Goal: Information Seeking & Learning: Compare options

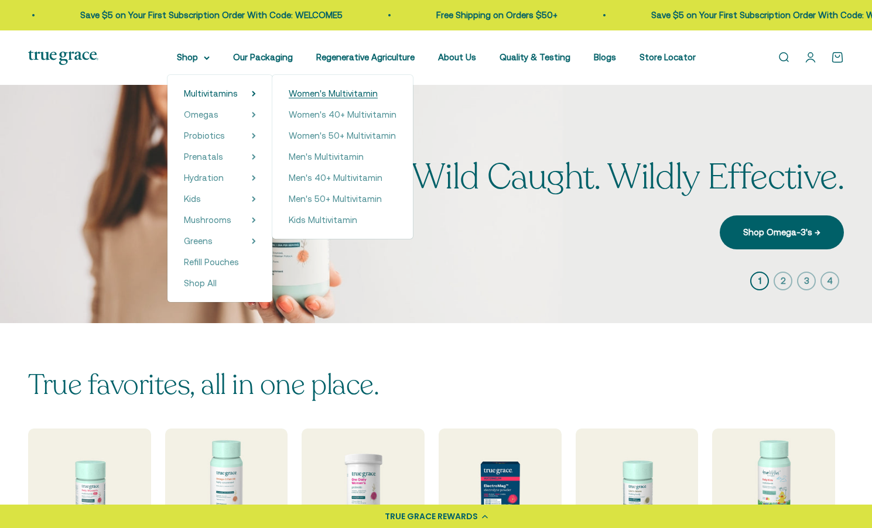
click at [299, 93] on span "Women's Multivitamin" at bounding box center [333, 93] width 89 height 10
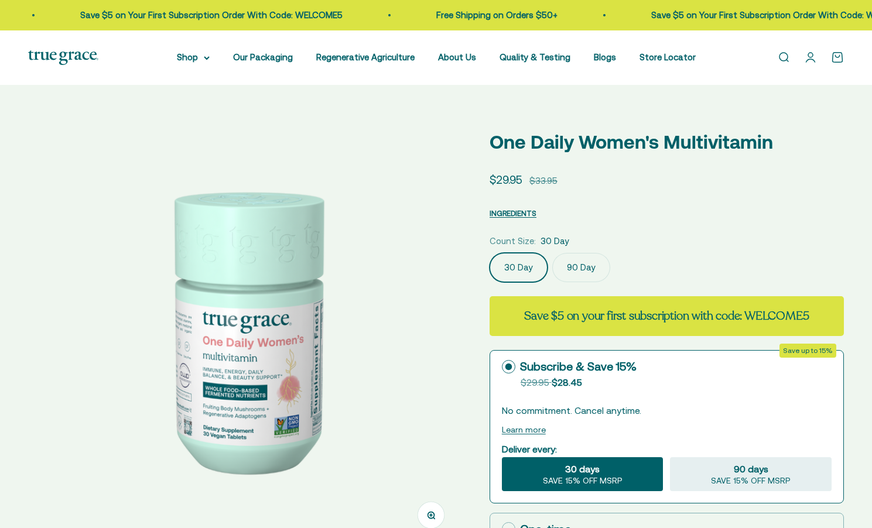
select select "3"
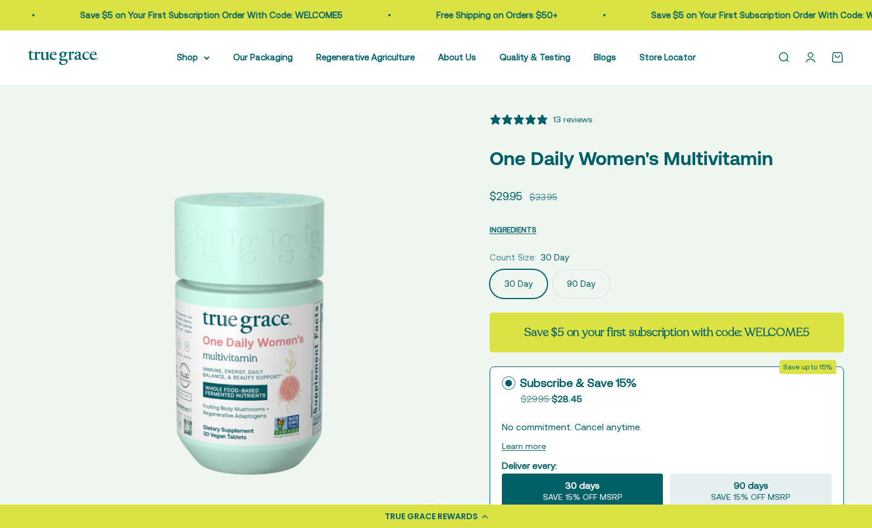
click at [589, 284] on label "90 Day" at bounding box center [581, 283] width 58 height 29
click at [490, 269] on input "90 Day" at bounding box center [489, 269] width 1 height 1
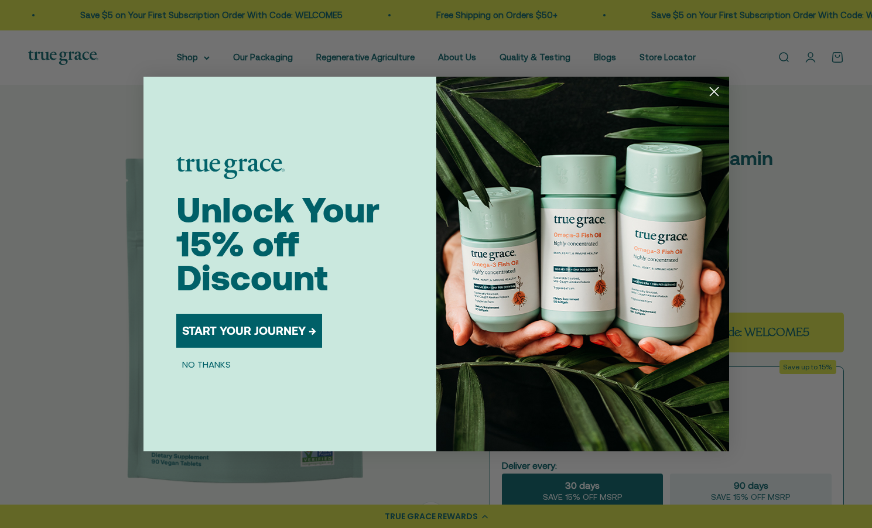
scroll to position [0, 452]
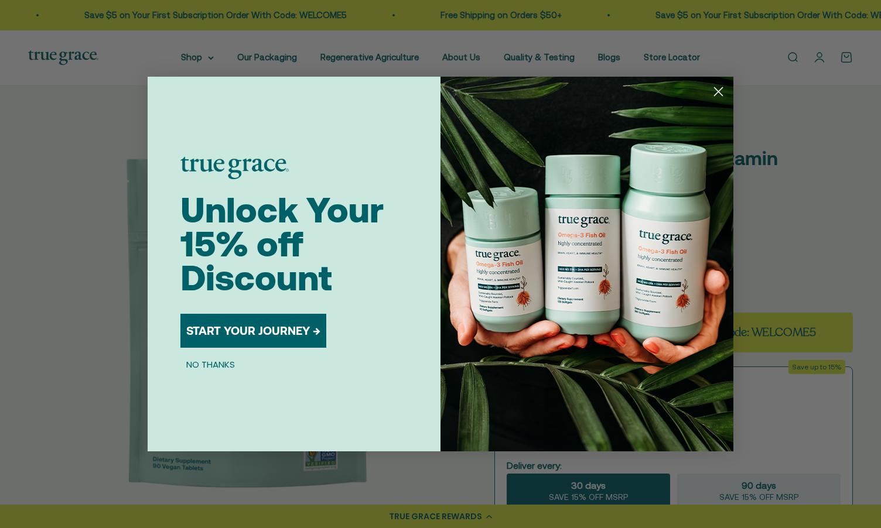
click at [715, 91] on circle "Close dialog" at bounding box center [718, 91] width 19 height 19
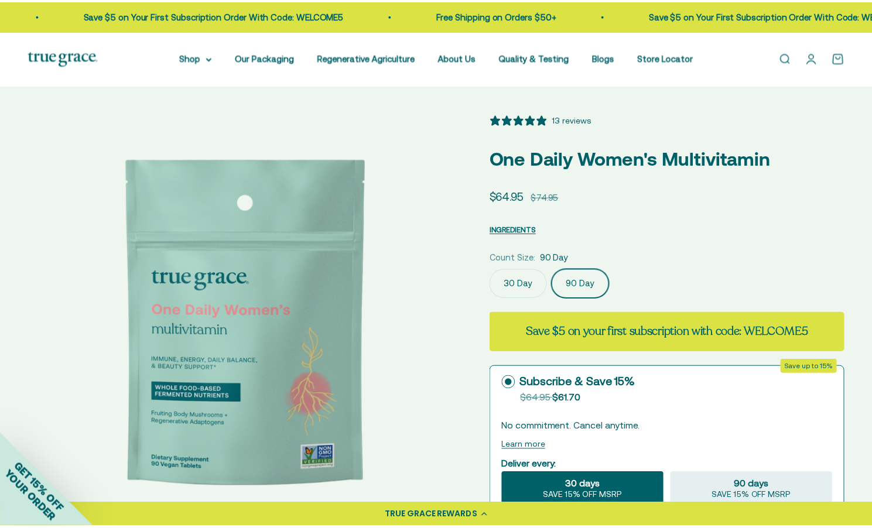
scroll to position [0, 447]
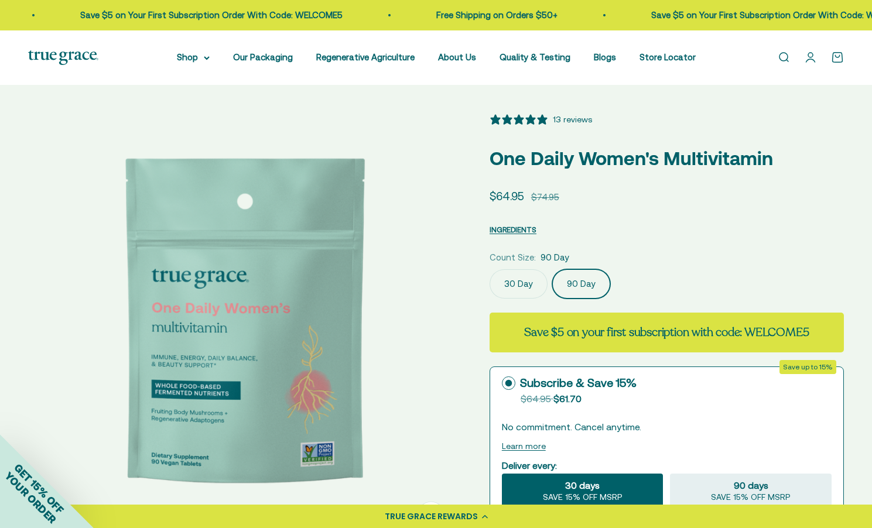
click at [516, 283] on label "30 Day" at bounding box center [519, 283] width 58 height 29
click at [490, 269] on input "30 Day" at bounding box center [489, 269] width 1 height 1
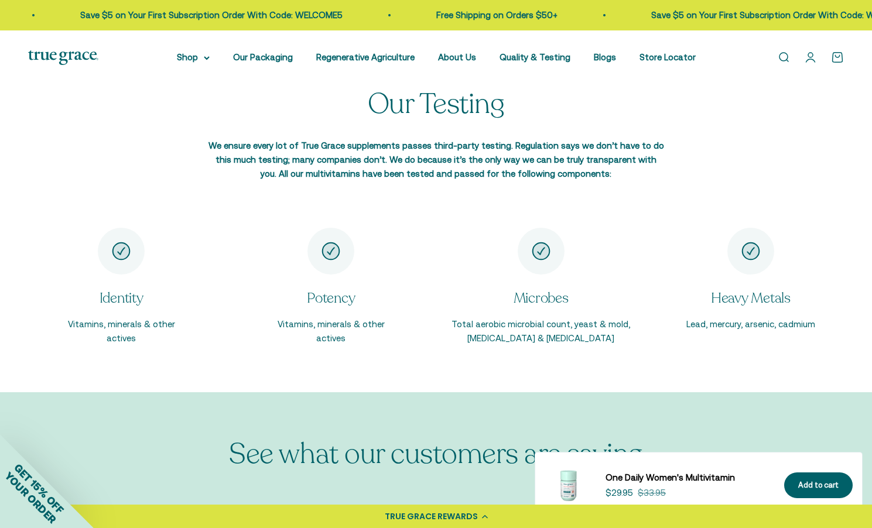
scroll to position [1744, 0]
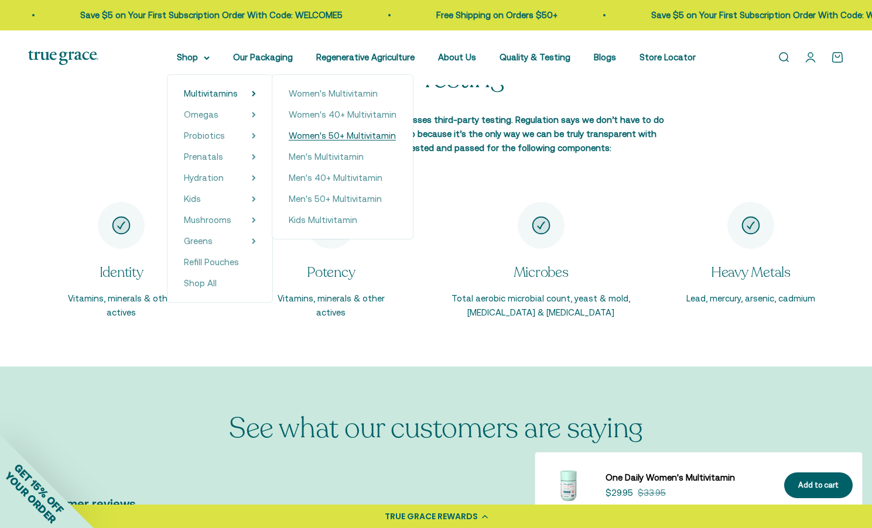
click at [331, 136] on span "Women's 50+ Multivitamin" at bounding box center [342, 136] width 107 height 10
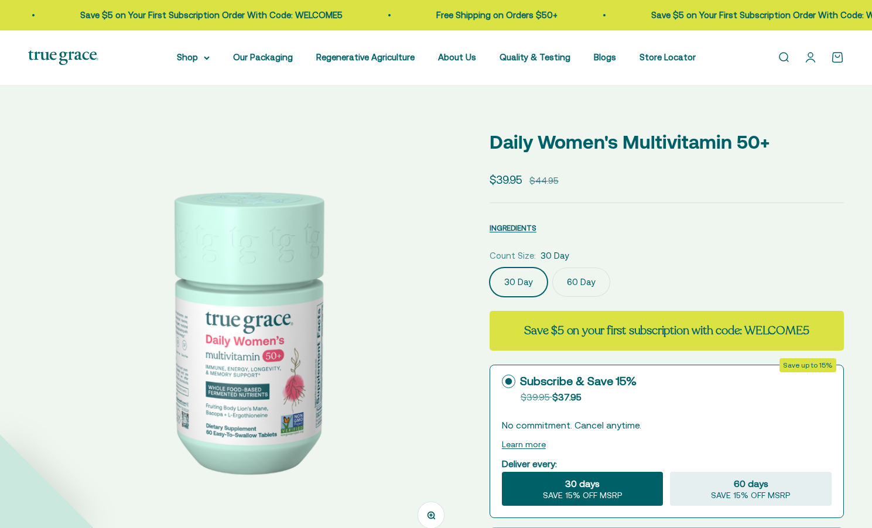
select select "3"
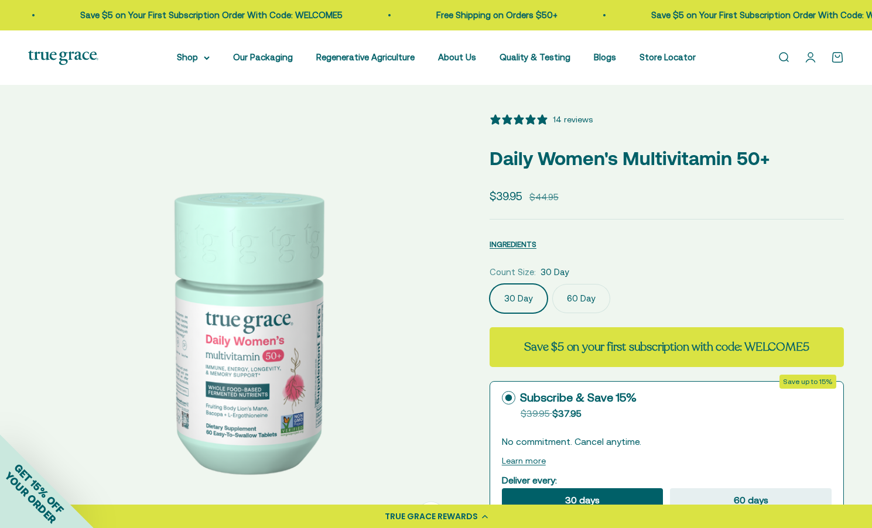
click at [580, 300] on label "60 Day" at bounding box center [581, 298] width 58 height 29
click at [490, 284] on input "60 Day" at bounding box center [489, 283] width 1 height 1
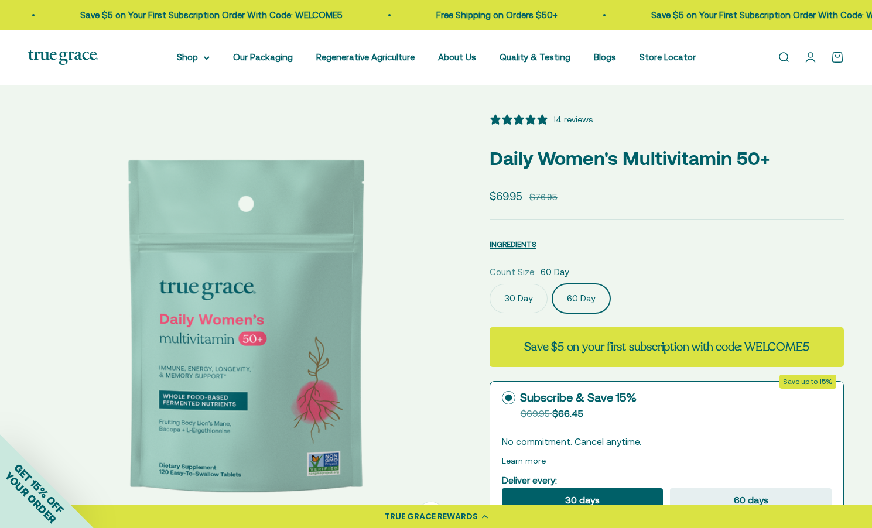
click at [526, 296] on label "30 Day" at bounding box center [519, 298] width 58 height 29
click at [490, 284] on input "30 Day" at bounding box center [489, 283] width 1 height 1
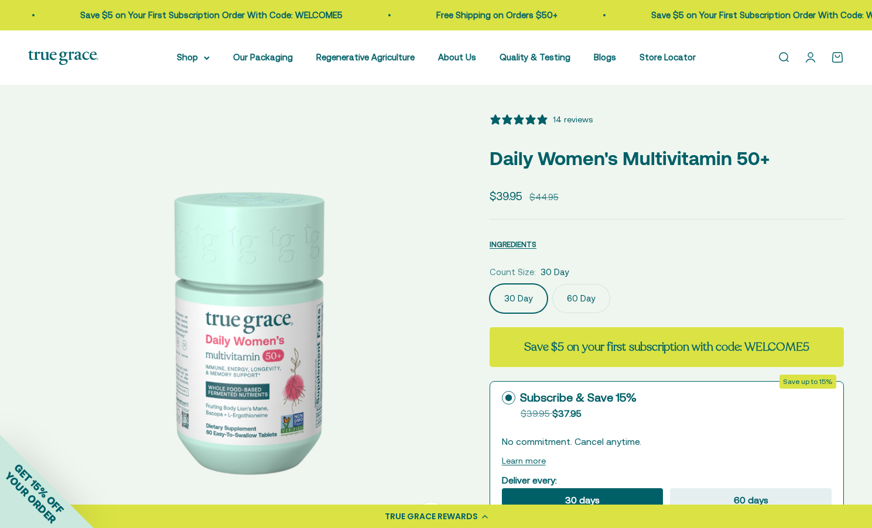
drag, startPoint x: 762, startPoint y: 203, endPoint x: 725, endPoint y: 201, distance: 37.5
click at [762, 203] on div "Sale price $39.95 Regular price $44.95" at bounding box center [667, 196] width 354 height 18
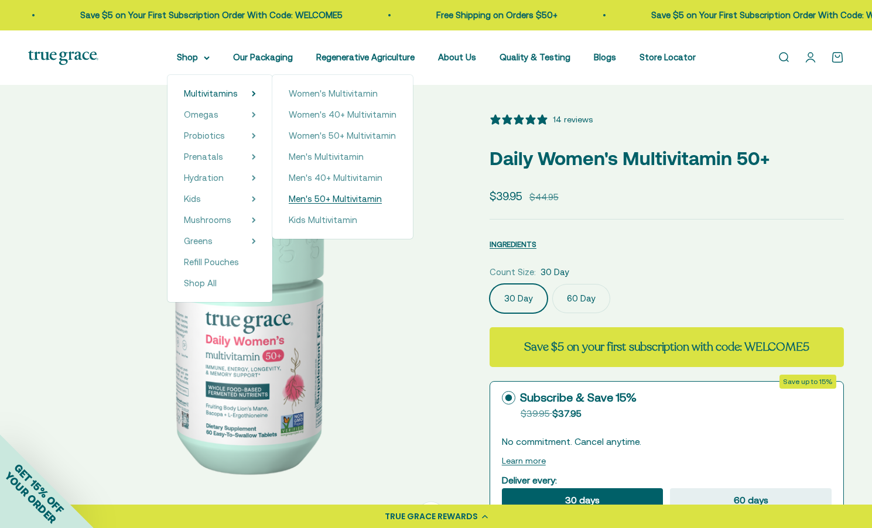
click at [334, 195] on span "Men's 50+ Multivitamin" at bounding box center [335, 199] width 93 height 10
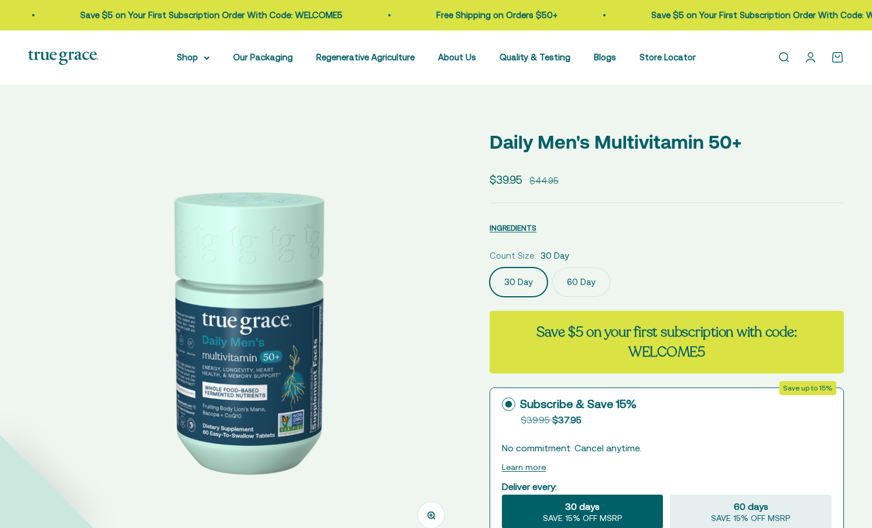
select select "3"
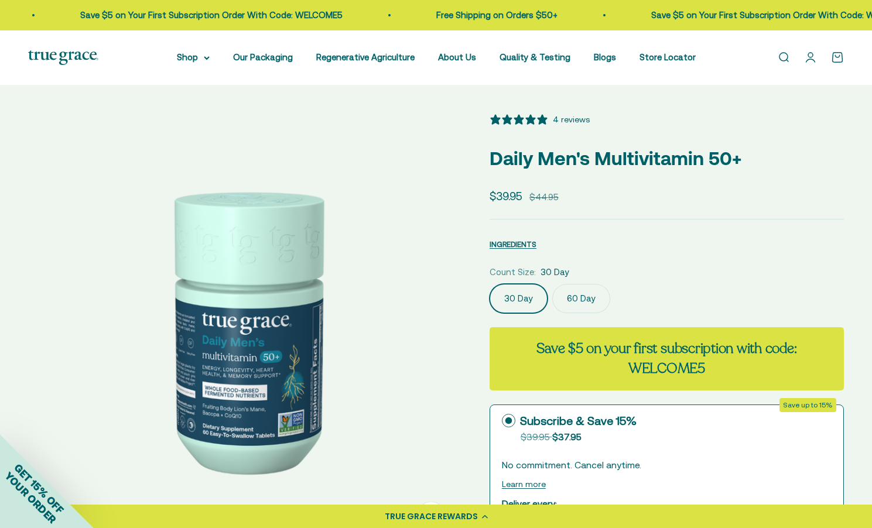
click at [576, 297] on label "60 Day" at bounding box center [581, 298] width 58 height 29
click at [490, 284] on input "60 Day" at bounding box center [489, 283] width 1 height 1
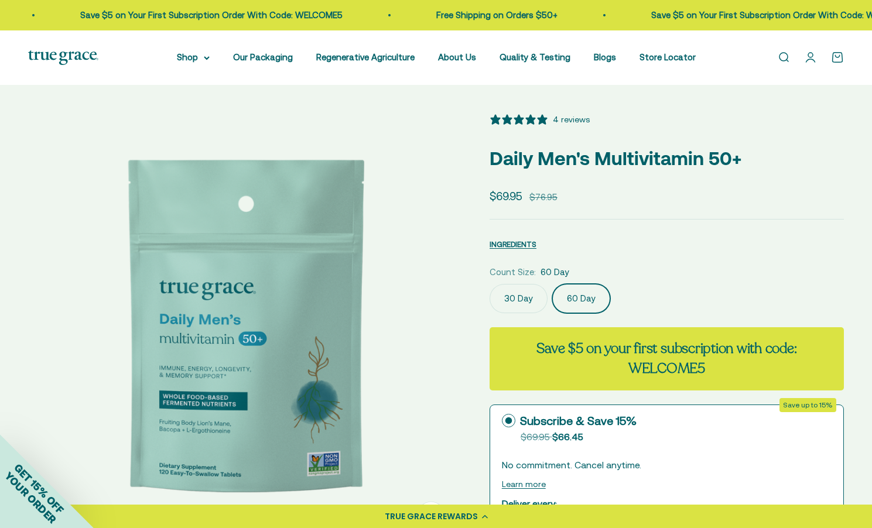
click at [515, 300] on label "30 Day" at bounding box center [519, 298] width 58 height 29
click at [490, 284] on input "30 Day" at bounding box center [489, 283] width 1 height 1
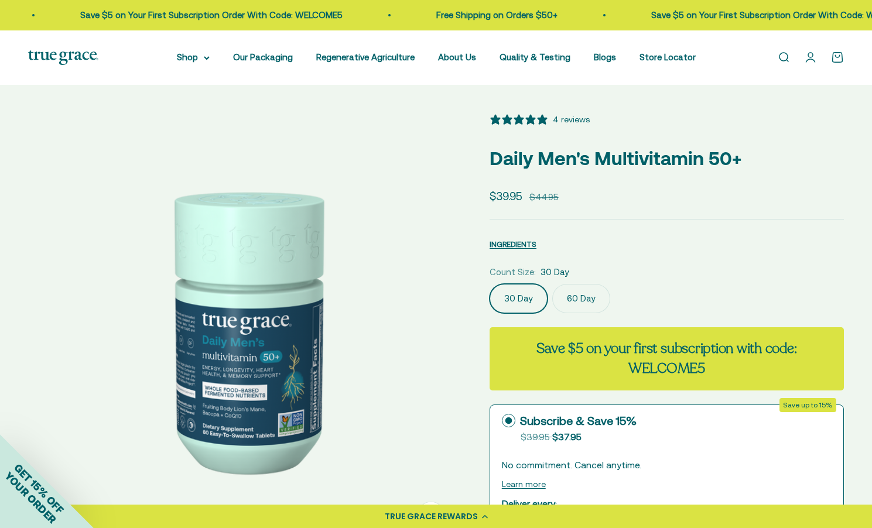
click at [793, 220] on hr at bounding box center [667, 219] width 354 height 1
click at [577, 298] on label "60 Day" at bounding box center [581, 298] width 58 height 29
click at [490, 284] on input "60 Day" at bounding box center [489, 283] width 1 height 1
